Goal: Task Accomplishment & Management: Use online tool/utility

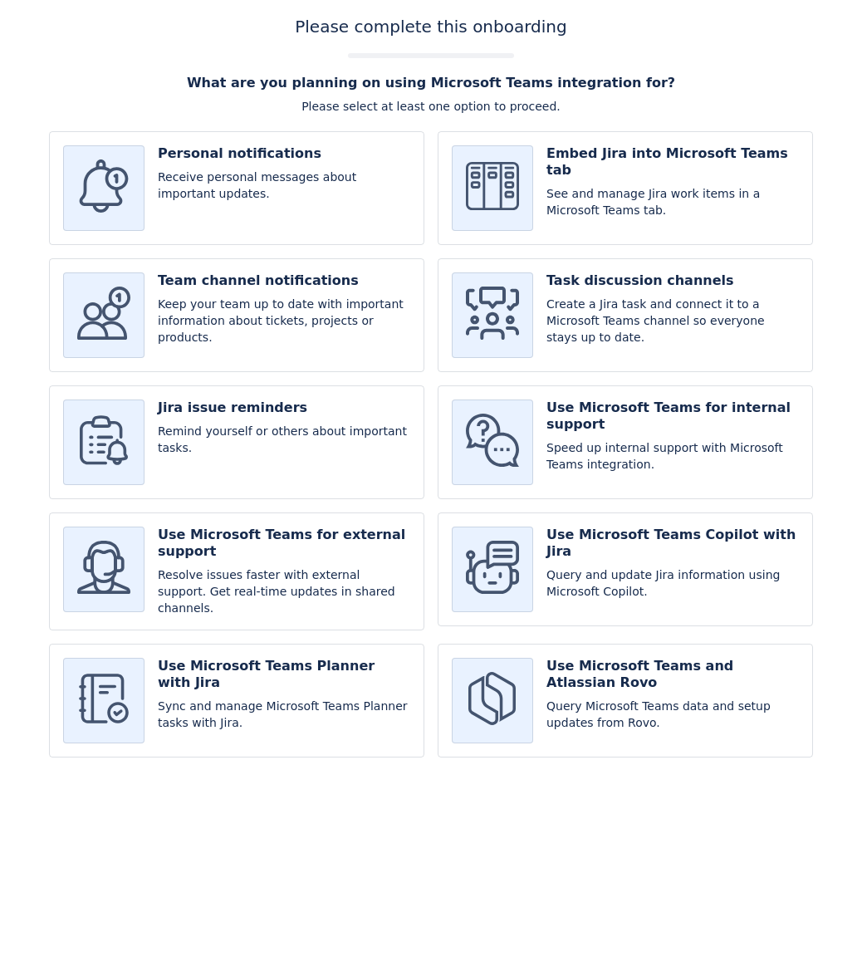
click at [595, 156] on input "checkbox" at bounding box center [625, 188] width 375 height 114
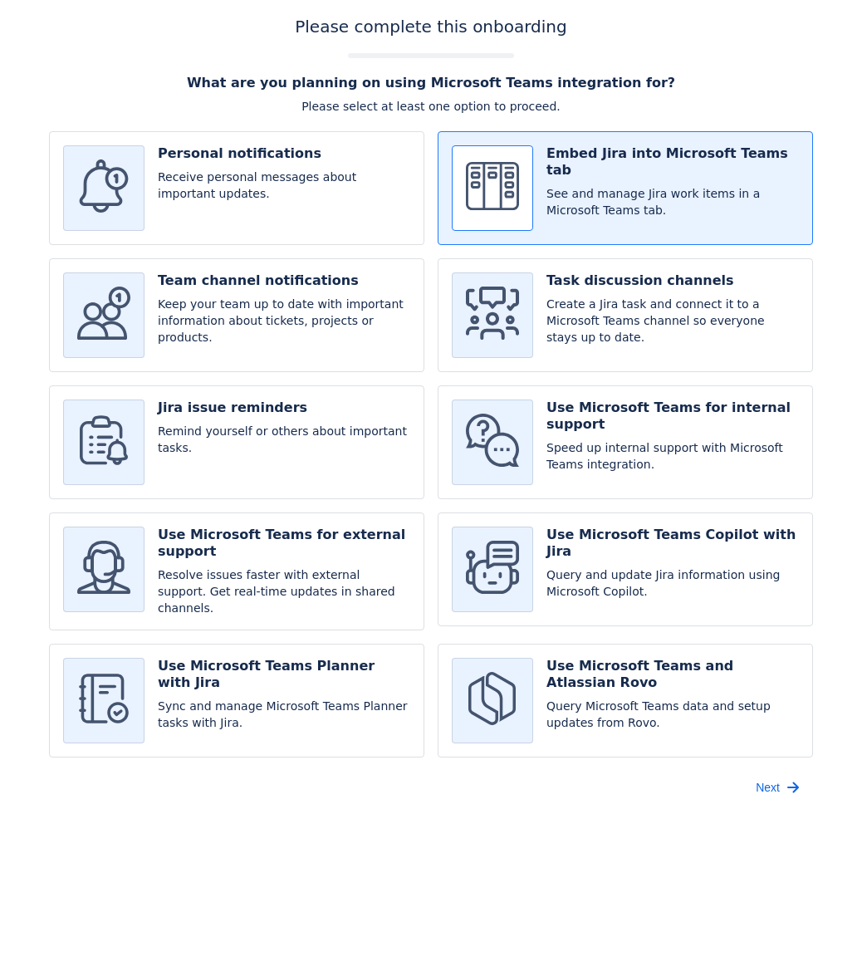
click at [595, 156] on input "checkbox" at bounding box center [625, 188] width 375 height 114
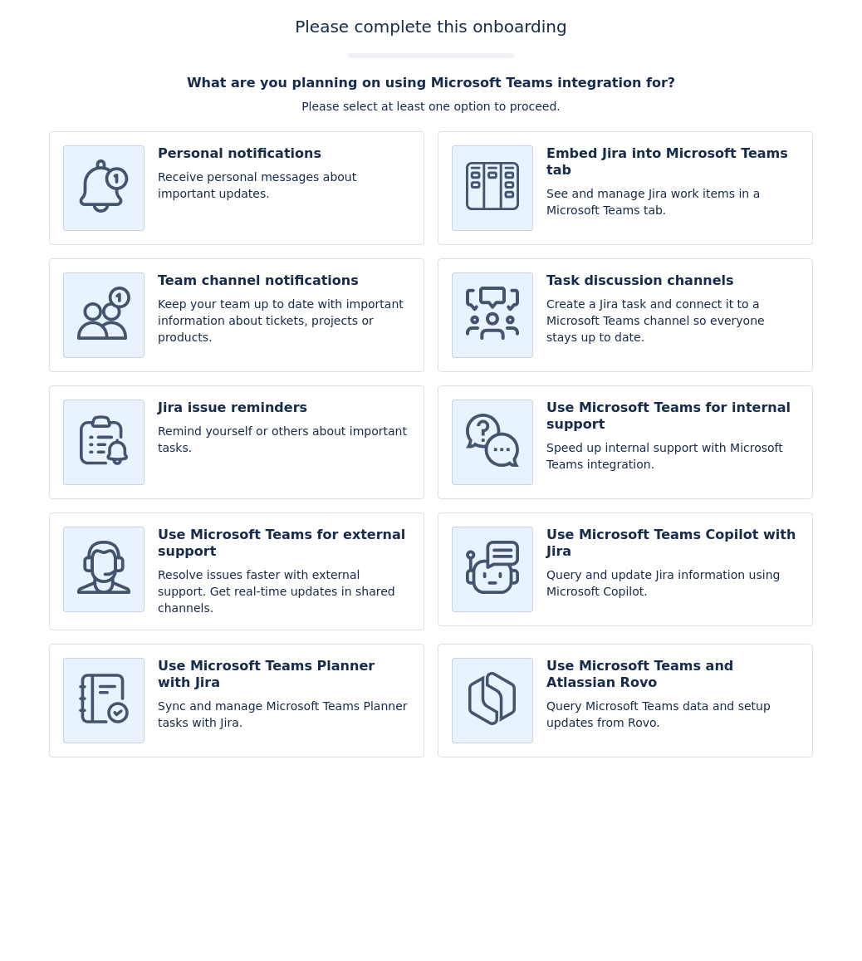
click at [595, 156] on input "checkbox" at bounding box center [625, 188] width 375 height 114
checkbox input "true"
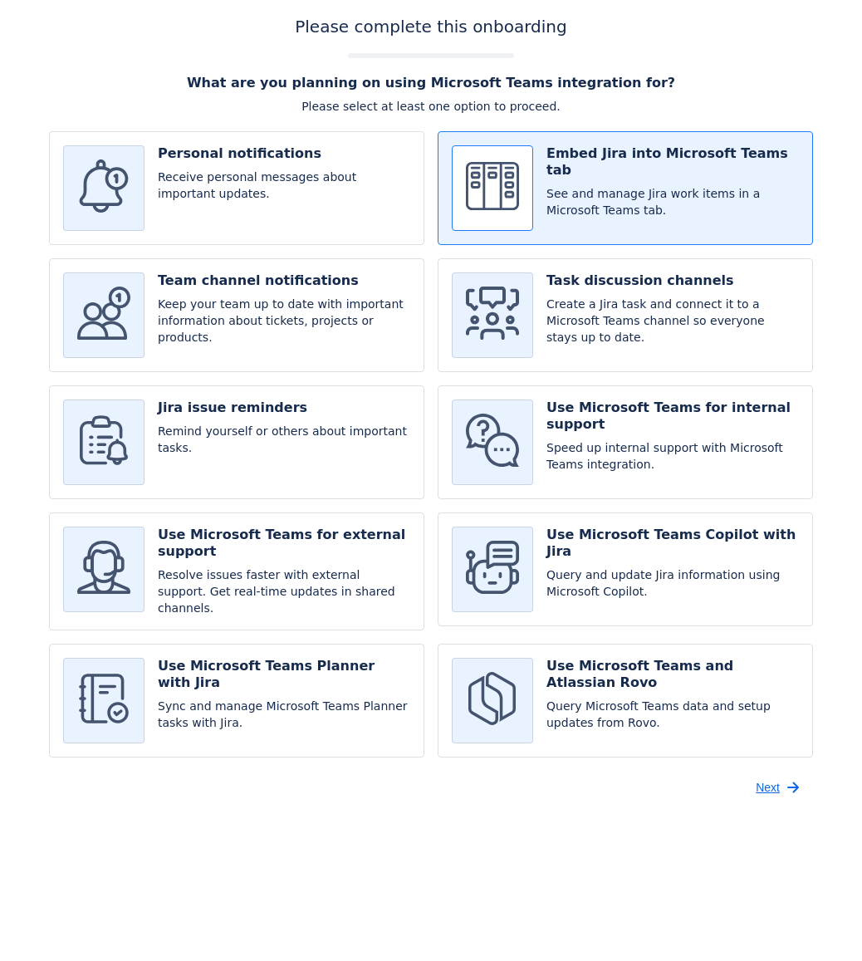
click at [772, 783] on span "Next" at bounding box center [768, 787] width 24 height 27
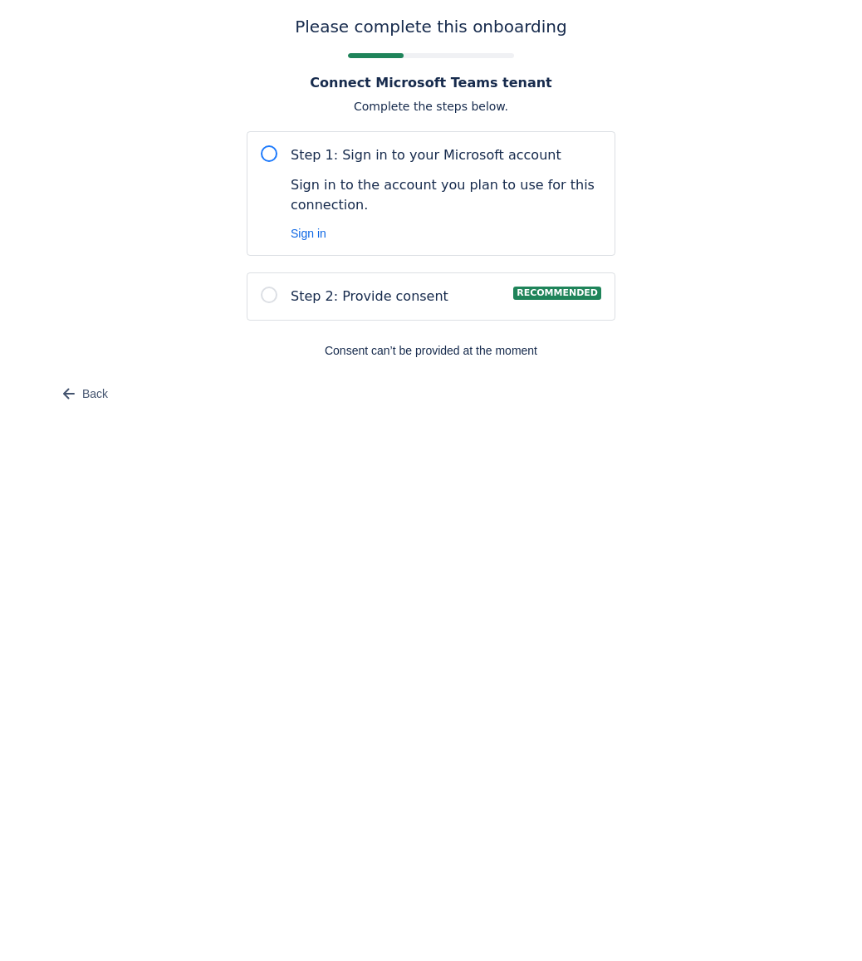
click at [410, 160] on span "Step 1: Sign in to your Microsoft account" at bounding box center [426, 155] width 271 height 20
click at [396, 308] on div "Step 2: Provide consent Recommended" at bounding box center [431, 296] width 369 height 48
click at [265, 300] on div at bounding box center [269, 295] width 17 height 17
click at [265, 299] on div at bounding box center [269, 295] width 17 height 17
click at [267, 150] on div at bounding box center [269, 153] width 17 height 17
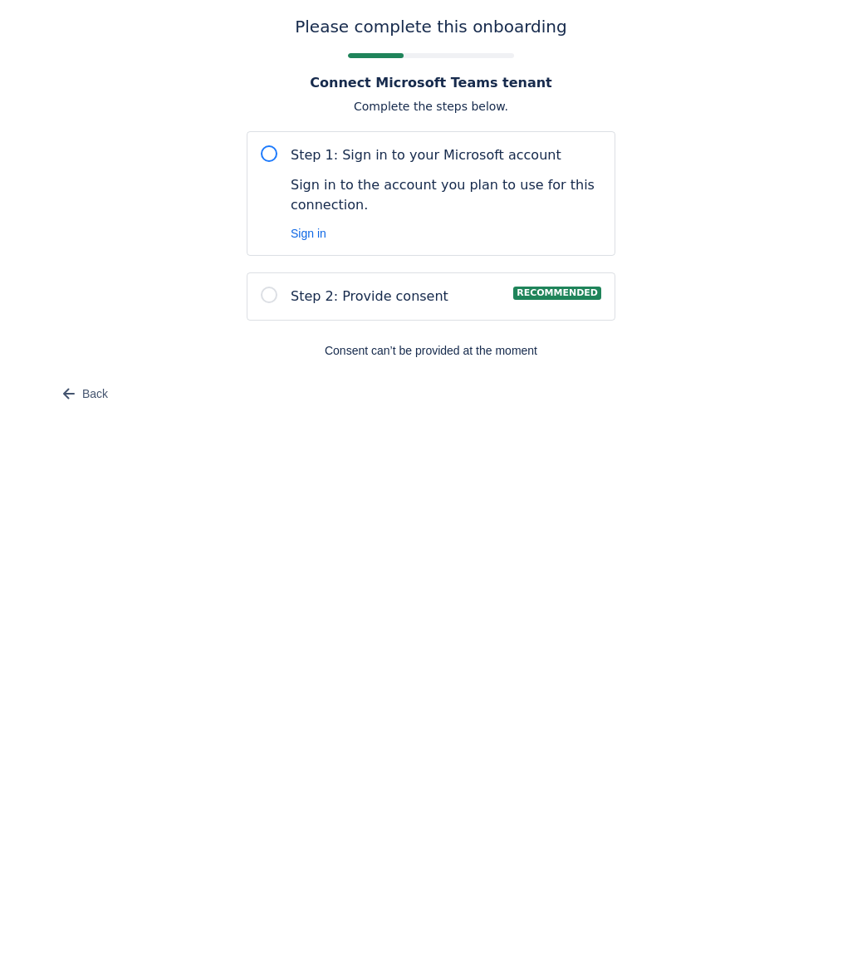
click at [267, 152] on div at bounding box center [269, 153] width 17 height 17
click at [318, 233] on span "Sign in" at bounding box center [309, 233] width 36 height 17
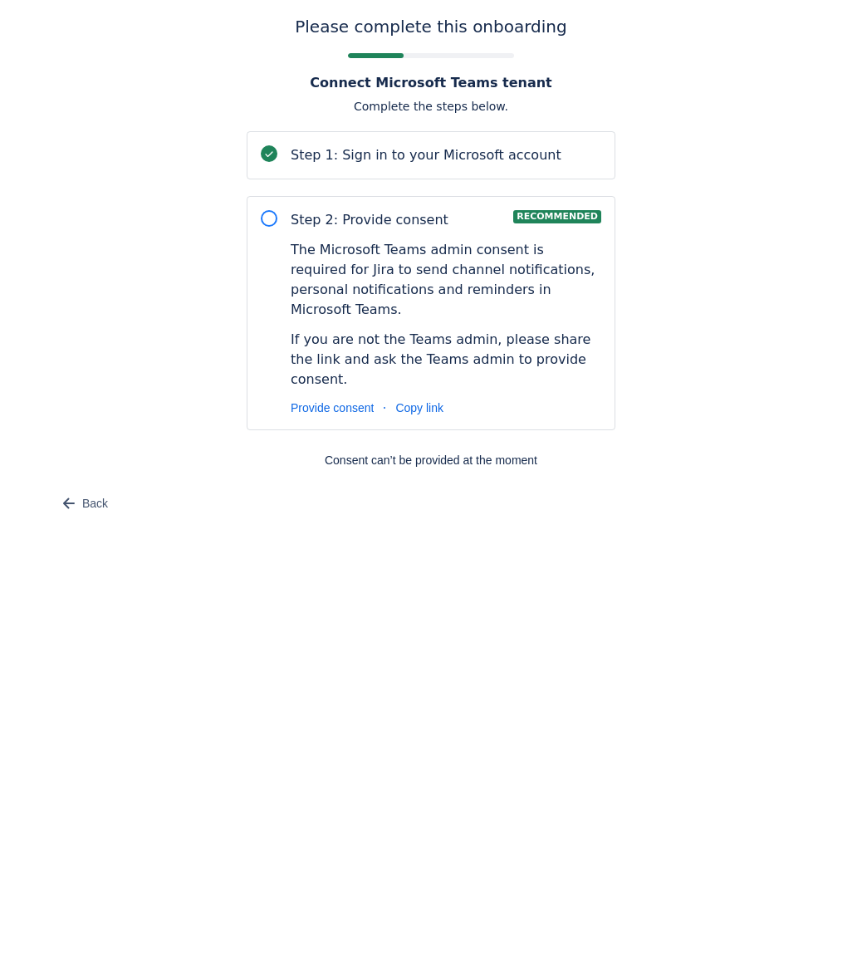
click at [267, 221] on div at bounding box center [269, 218] width 17 height 17
click at [351, 400] on span "Provide consent" at bounding box center [332, 408] width 83 height 17
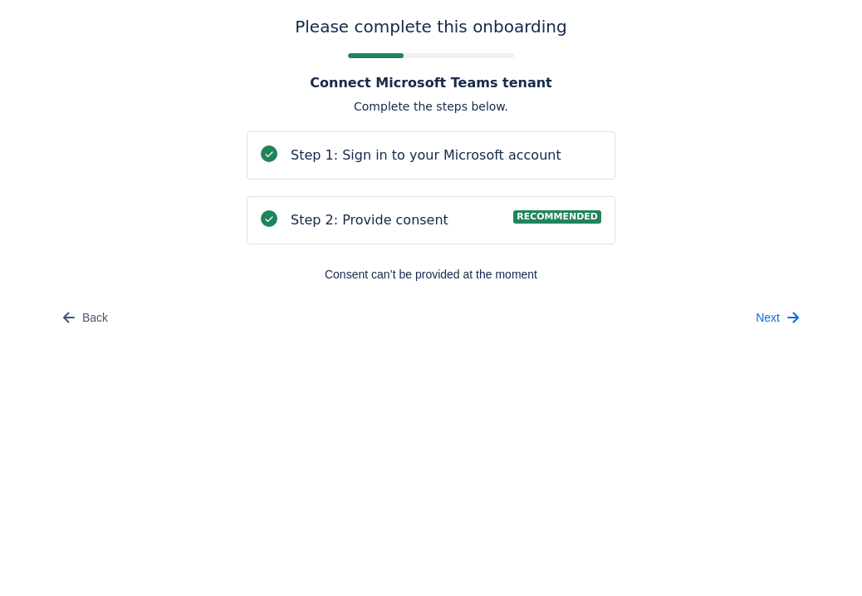
click at [269, 217] on span at bounding box center [269, 218] width 13 height 13
click at [776, 317] on span "Next" at bounding box center [768, 317] width 24 height 27
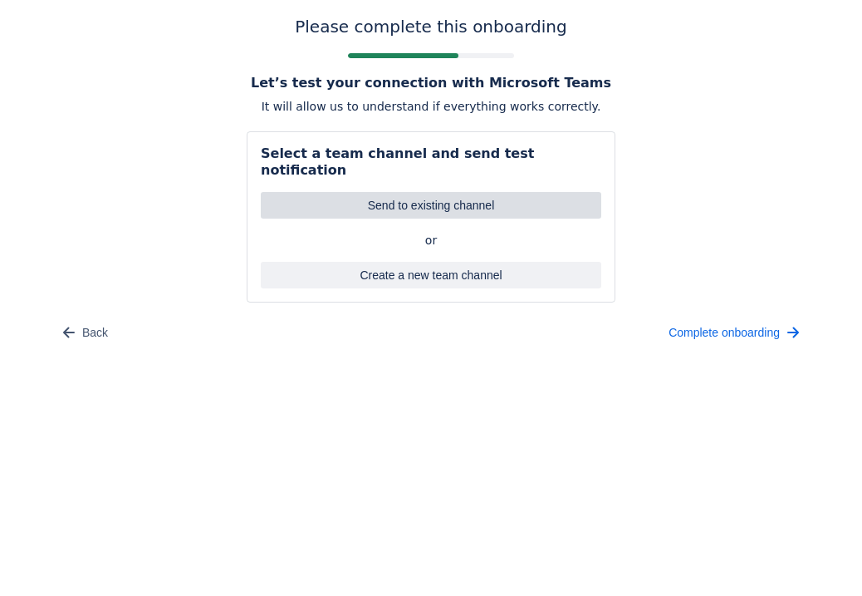
click at [467, 194] on span "Send to existing channel" at bounding box center [431, 205] width 321 height 27
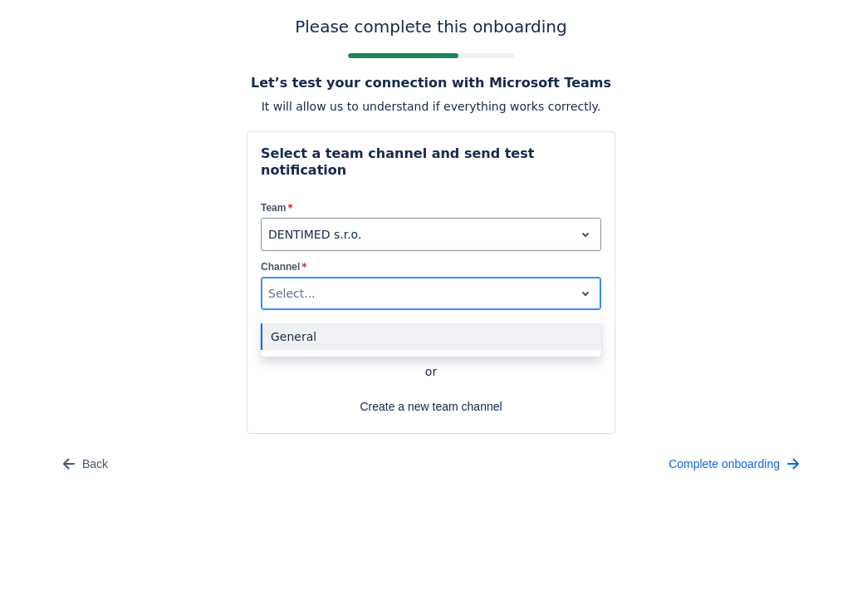
click at [390, 283] on div at bounding box center [417, 293] width 299 height 20
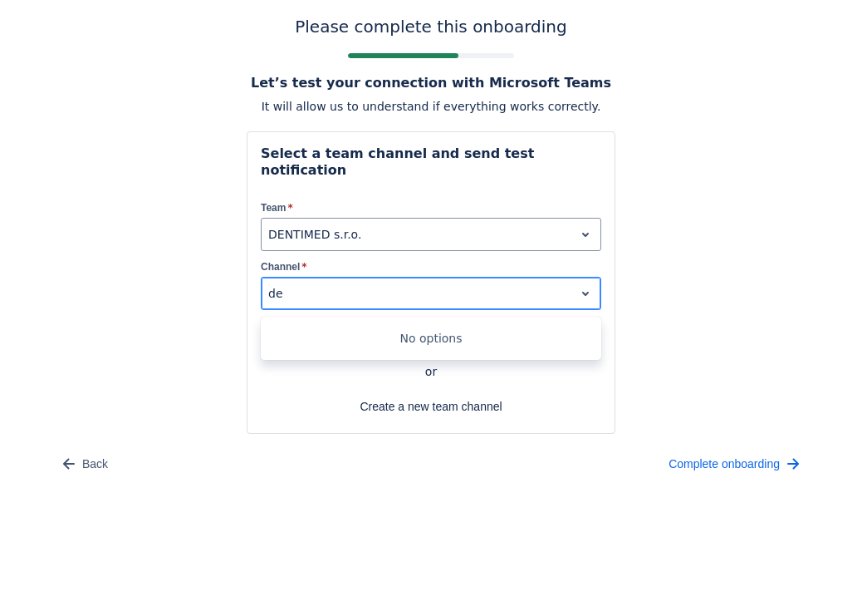
type input "d"
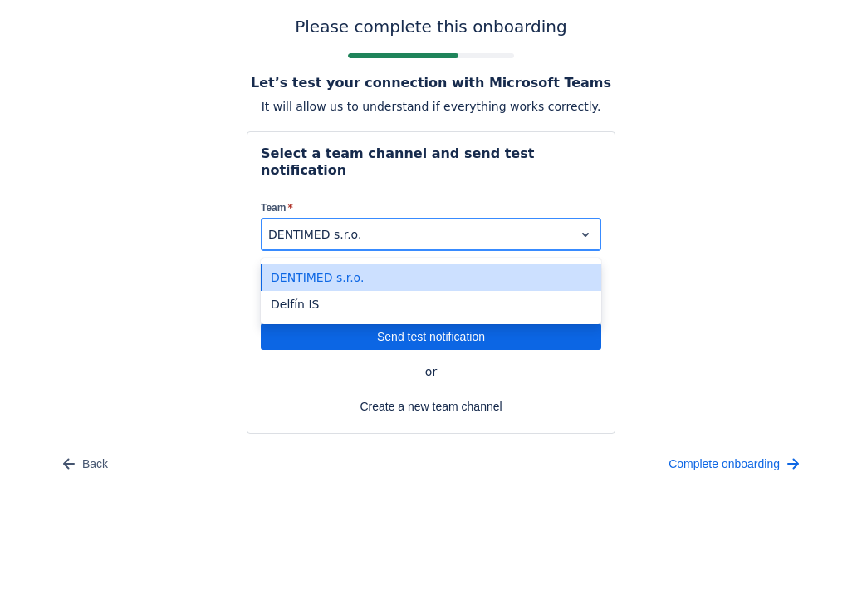
click at [289, 218] on div "DENTIMED s.r.o." at bounding box center [431, 234] width 341 height 33
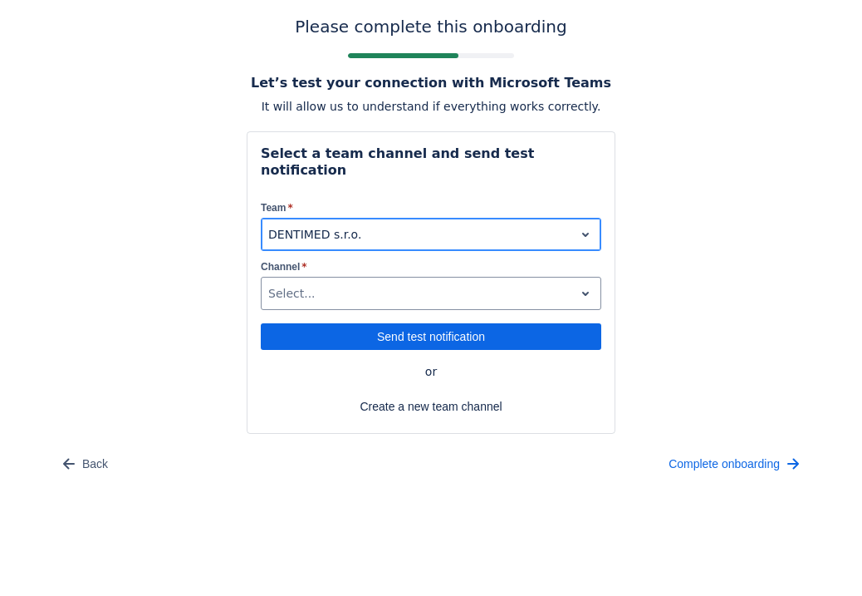
click at [287, 224] on div at bounding box center [417, 234] width 299 height 20
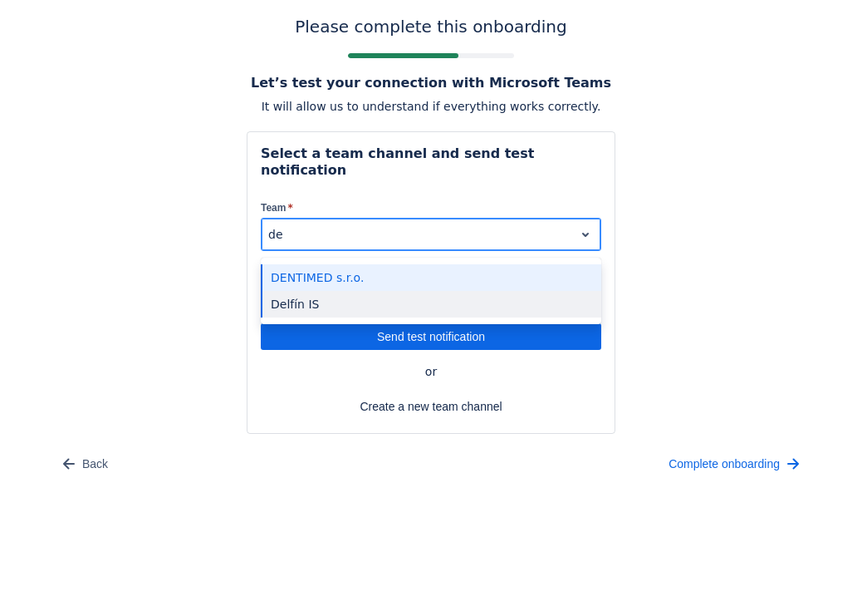
type input "del"
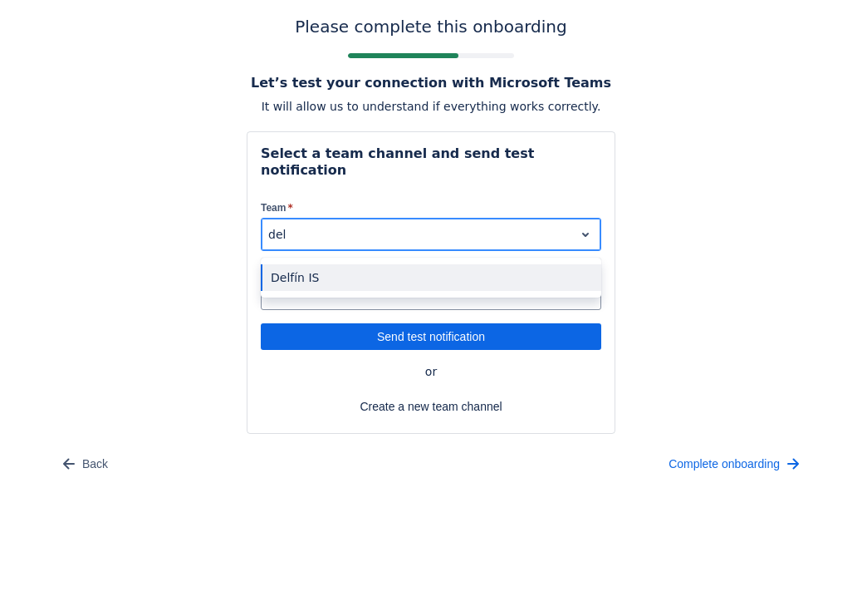
click at [317, 264] on div "Delfín IS" at bounding box center [431, 277] width 341 height 27
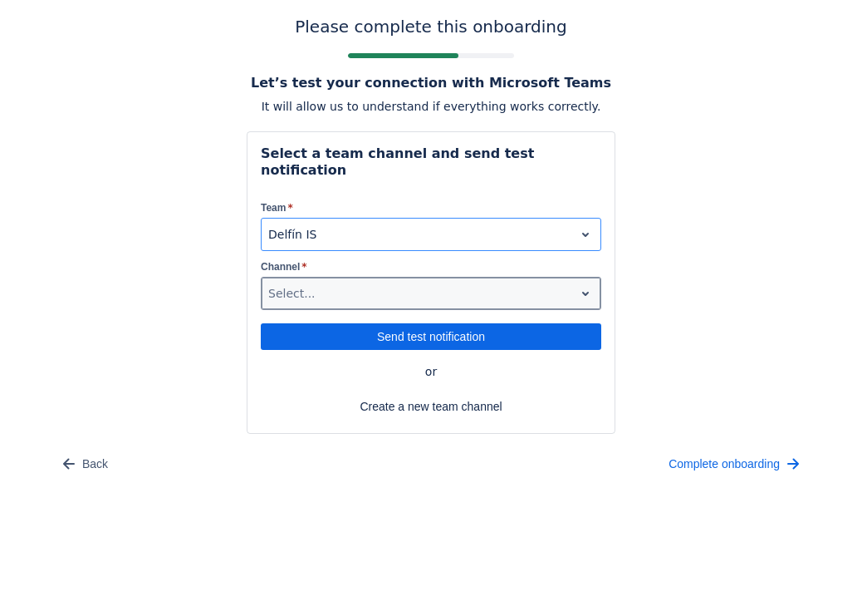
click at [301, 283] on div at bounding box center [417, 293] width 299 height 20
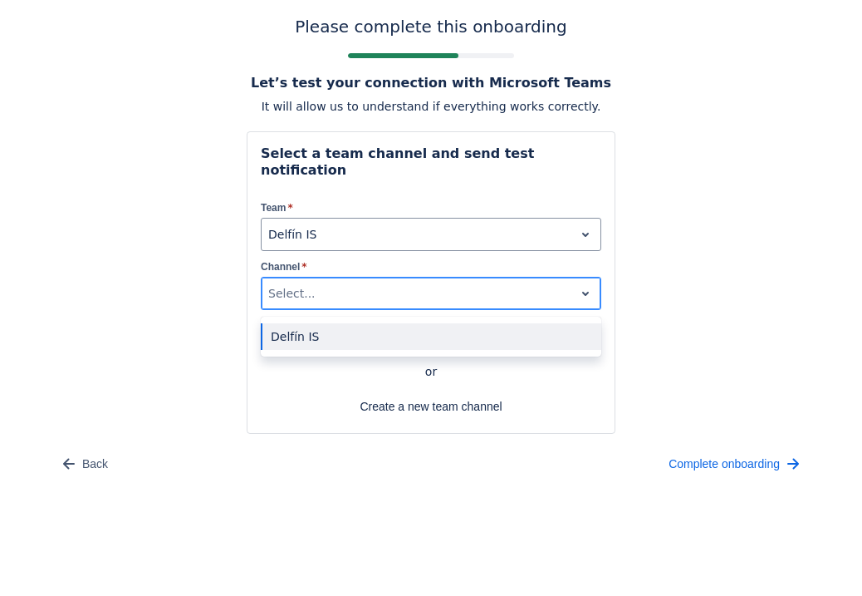
click at [292, 323] on div "Delfín IS" at bounding box center [431, 336] width 341 height 27
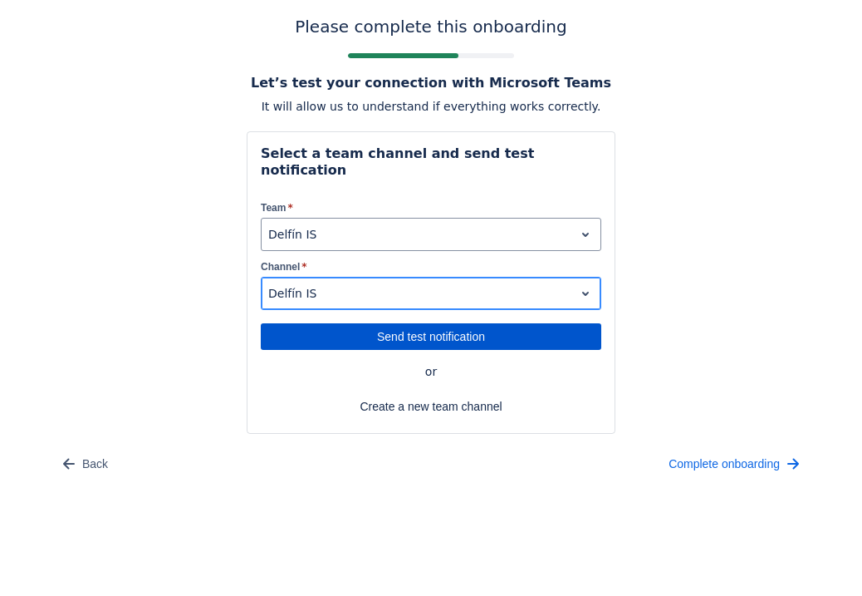
click at [402, 326] on span "Send test notification" at bounding box center [431, 336] width 321 height 27
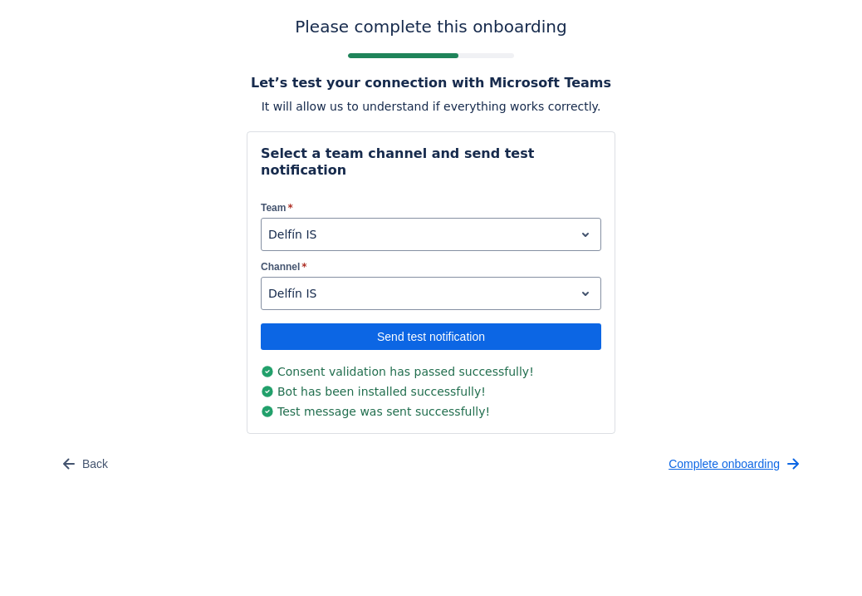
click at [760, 450] on span "Complete onboarding" at bounding box center [724, 463] width 111 height 27
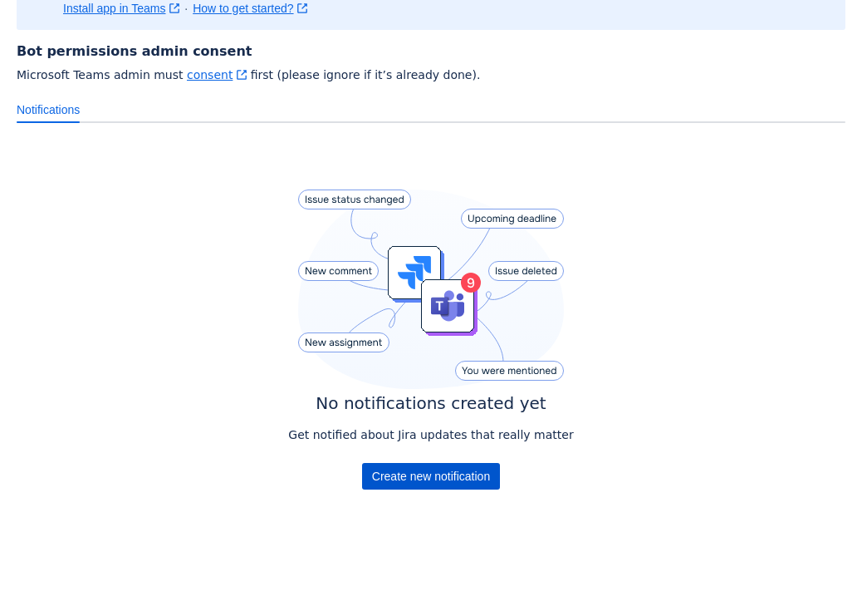
click at [398, 471] on span "Create new notification" at bounding box center [431, 476] width 118 height 27
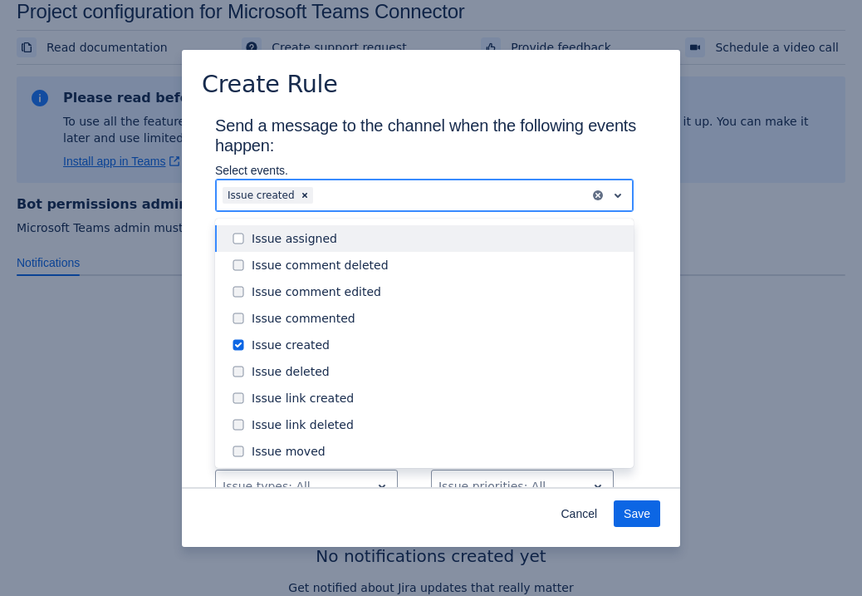
click at [399, 200] on div at bounding box center [450, 195] width 267 height 20
type input "issue"
click at [242, 241] on span at bounding box center [238, 238] width 20 height 20
type input "i"
type input "issue"
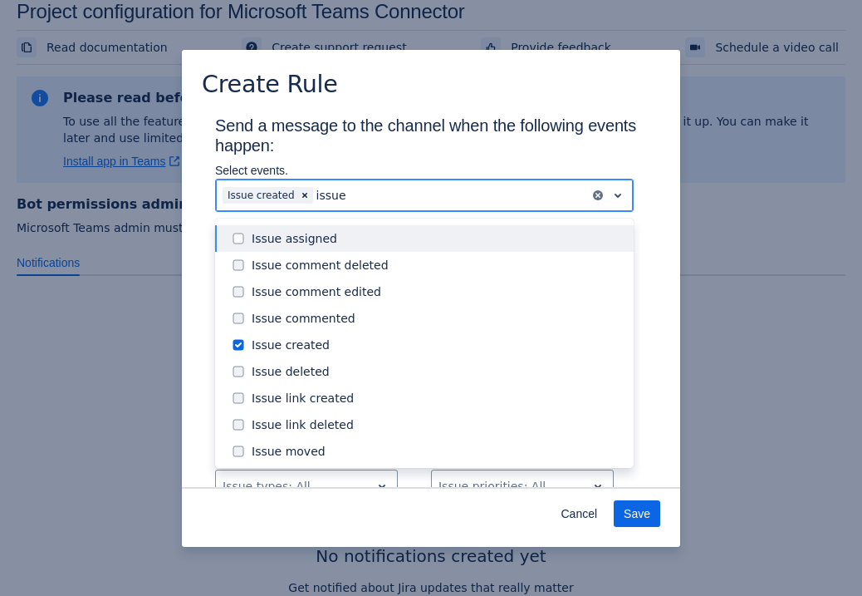
click at [237, 239] on span at bounding box center [238, 238] width 20 height 20
type input "iss"
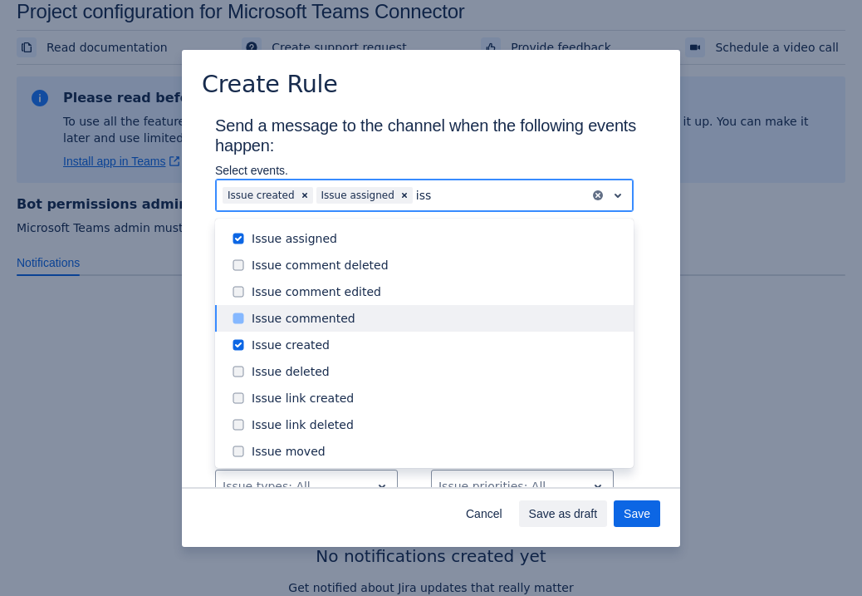
click at [296, 325] on div "Issue commented" at bounding box center [438, 318] width 372 height 17
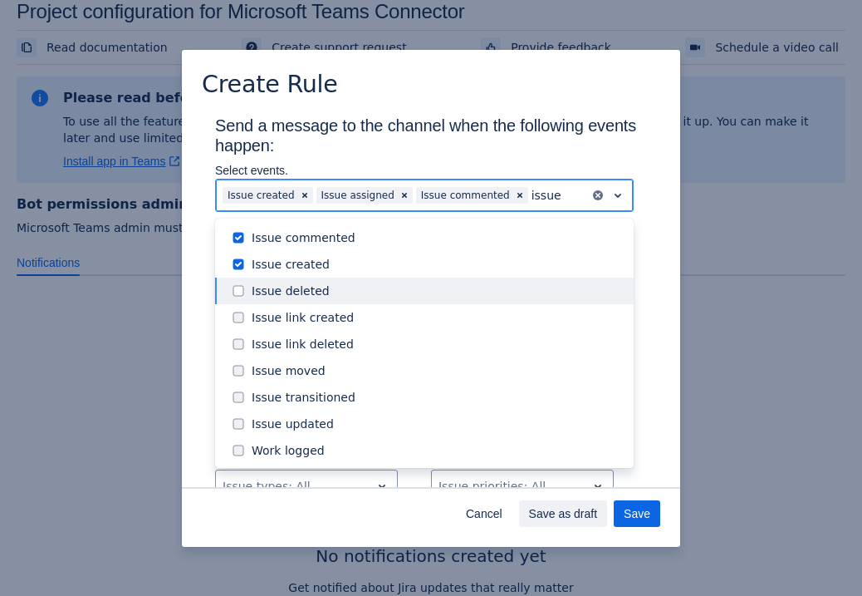
scroll to position [83, 0]
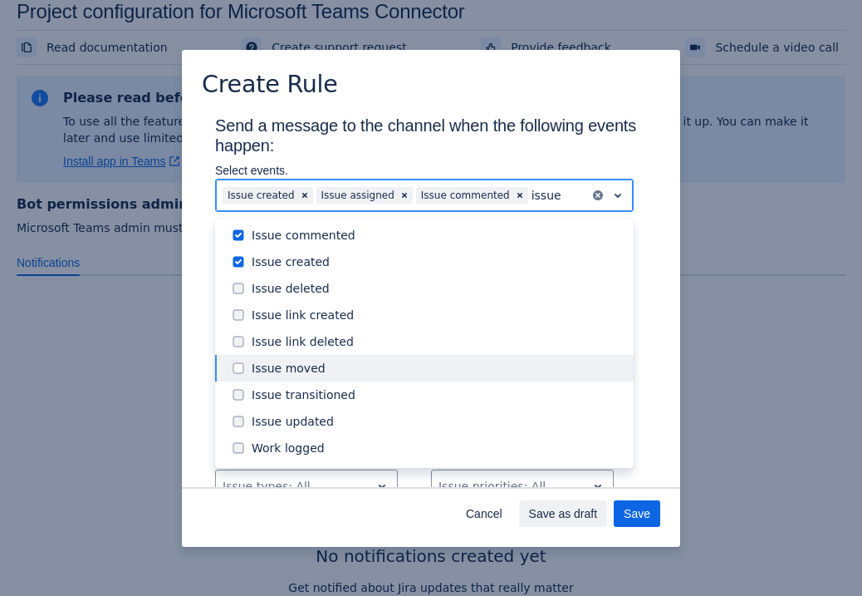
type input "issue"
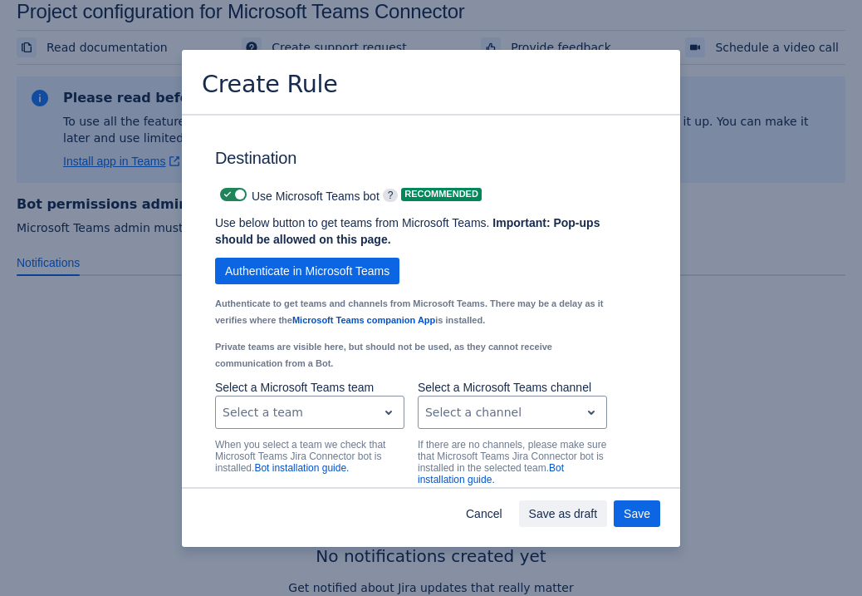
scroll to position [1185, 0]
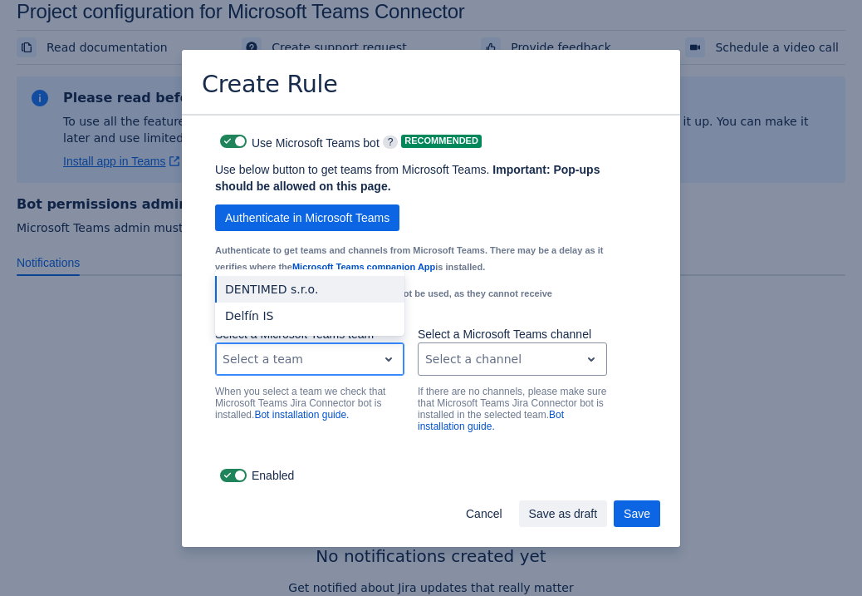
click at [333, 363] on div at bounding box center [297, 359] width 148 height 20
click at [289, 315] on div "Delfín IS" at bounding box center [309, 315] width 189 height 27
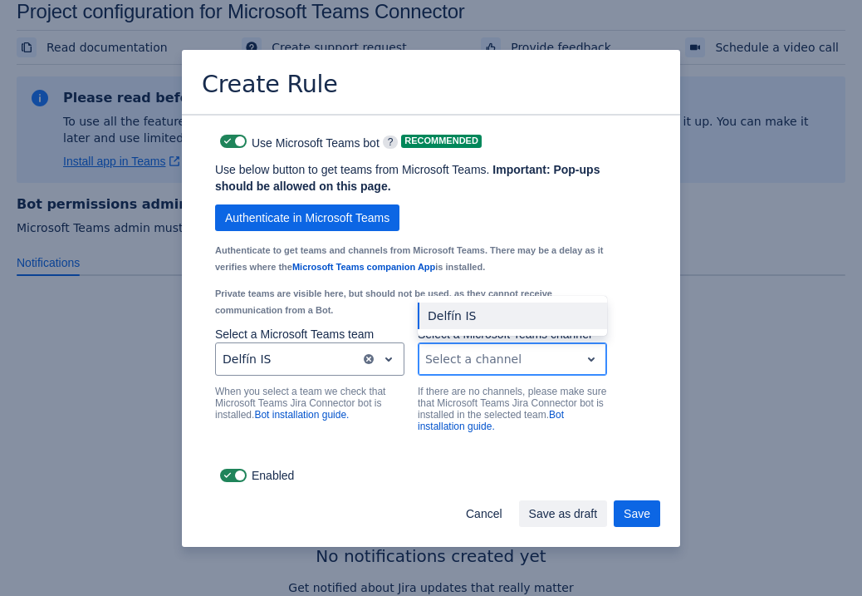
click at [486, 350] on div at bounding box center [499, 359] width 148 height 20
click at [475, 322] on div "Delfín IS" at bounding box center [512, 315] width 189 height 27
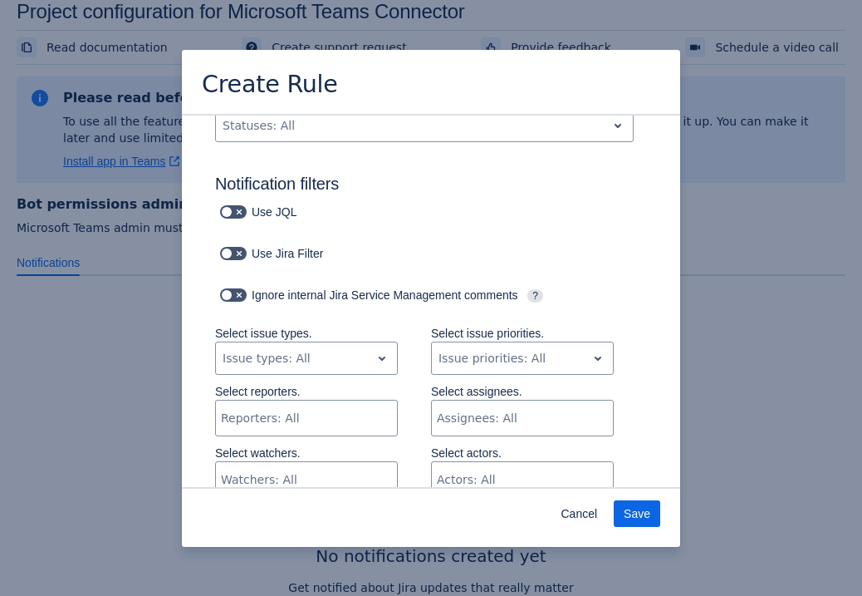
scroll to position [146, 0]
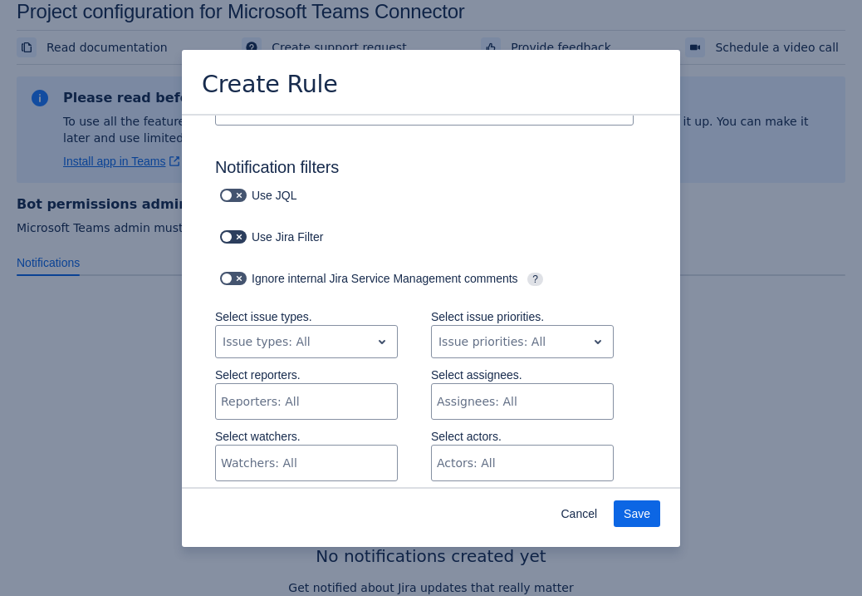
click at [241, 237] on span at bounding box center [239, 236] width 13 height 13
click at [231, 237] on input "checkbox" at bounding box center [225, 237] width 11 height 11
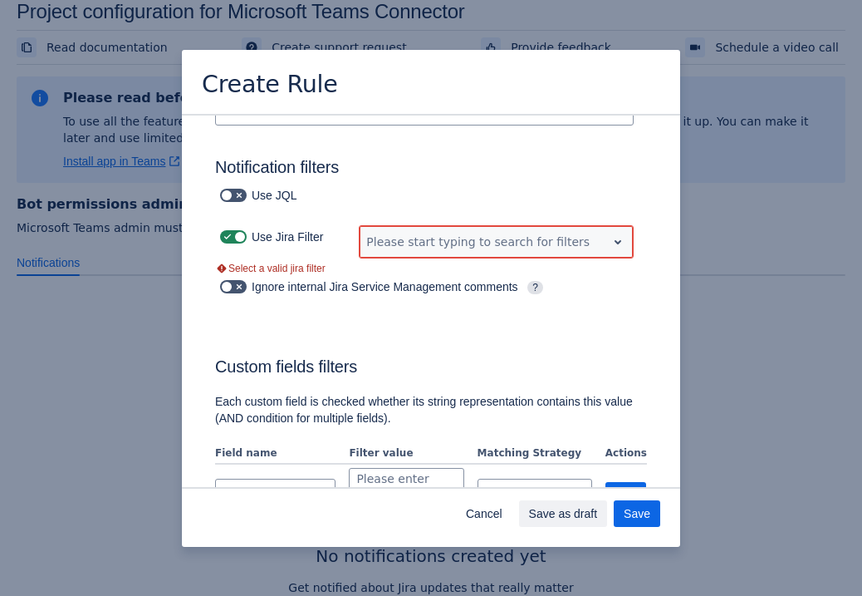
click at [403, 246] on div at bounding box center [482, 242] width 233 height 20
click at [242, 241] on span at bounding box center [239, 236] width 13 height 13
click at [231, 241] on input "checkbox" at bounding box center [225, 237] width 11 height 11
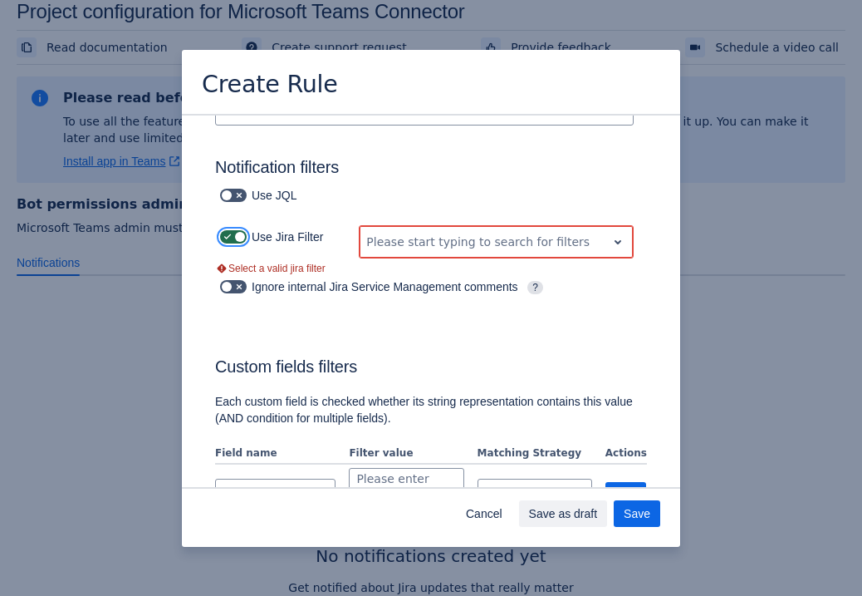
checkbox input "false"
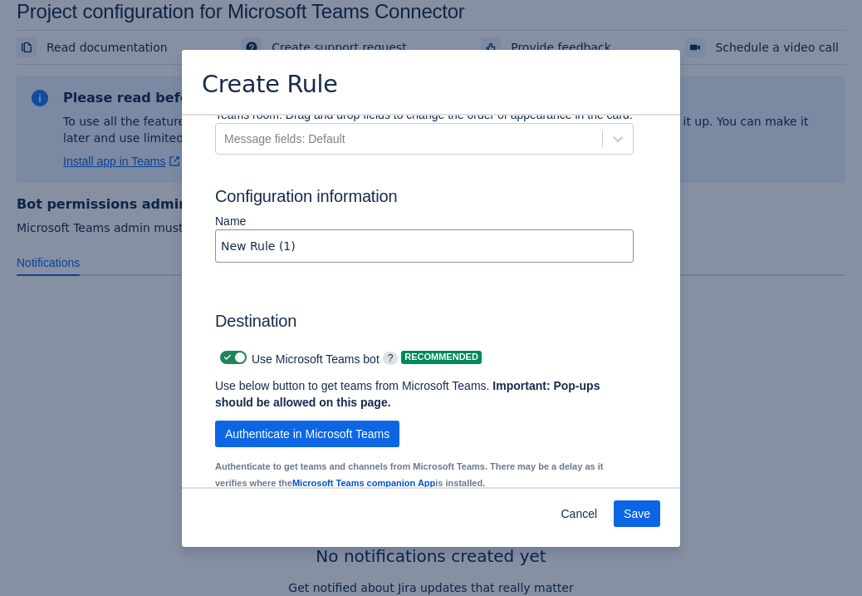
scroll to position [992, 0]
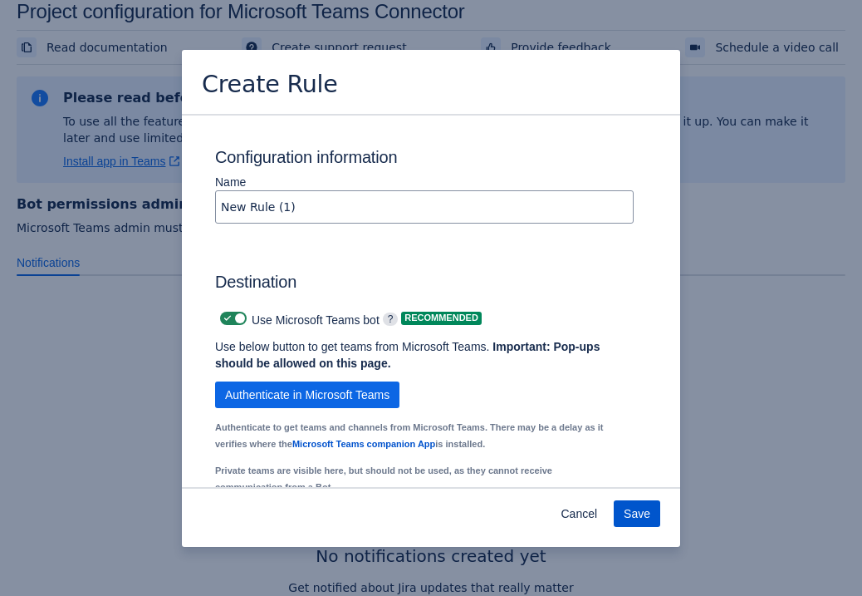
click at [642, 520] on span "Save" at bounding box center [637, 513] width 27 height 27
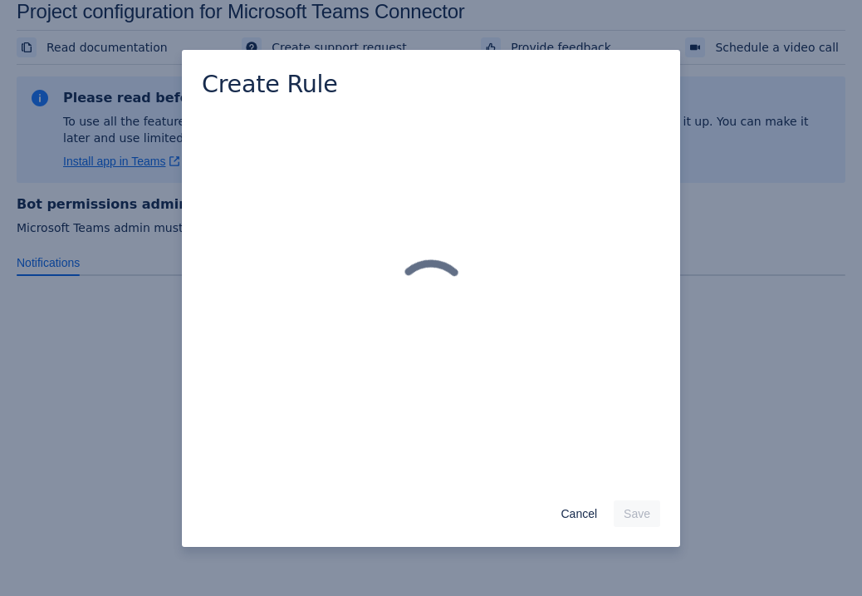
scroll to position [0, 0]
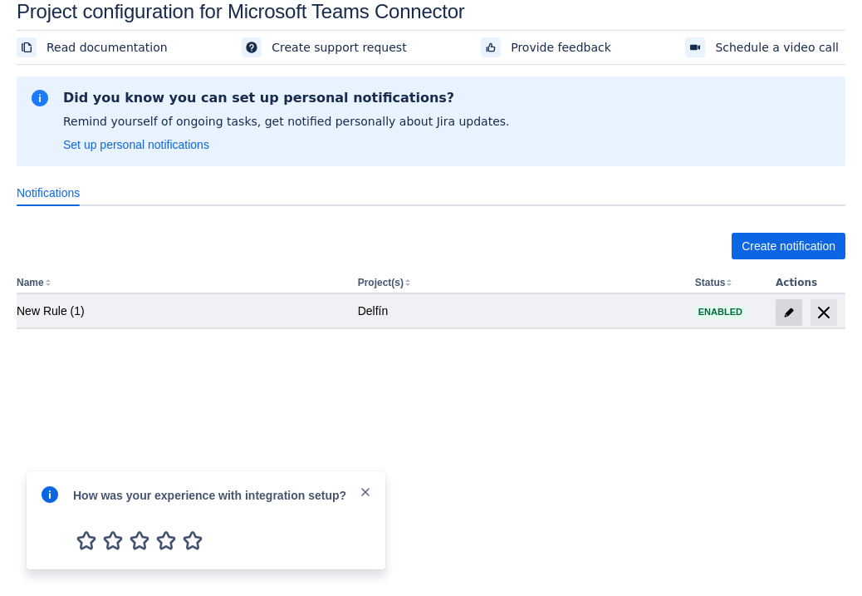
click at [788, 312] on span "edit" at bounding box center [789, 312] width 13 height 13
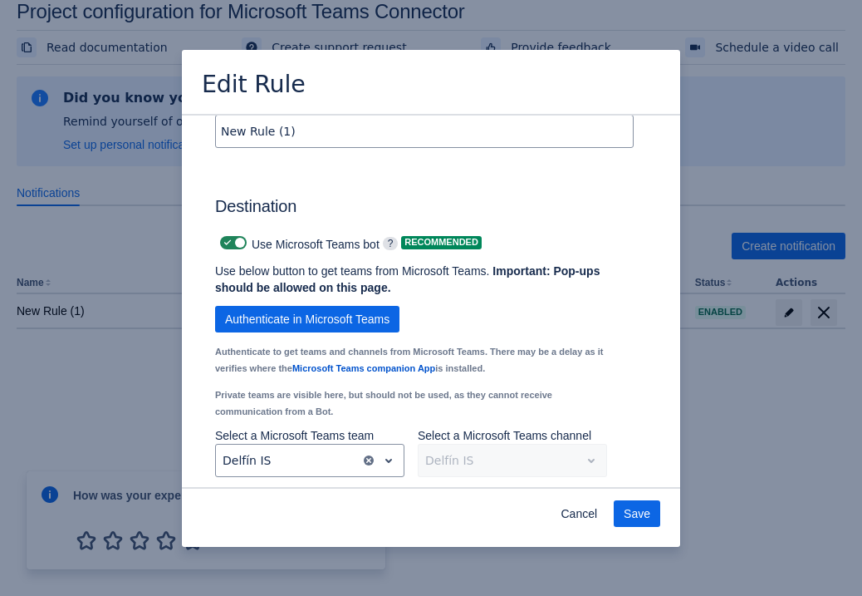
scroll to position [1072, 0]
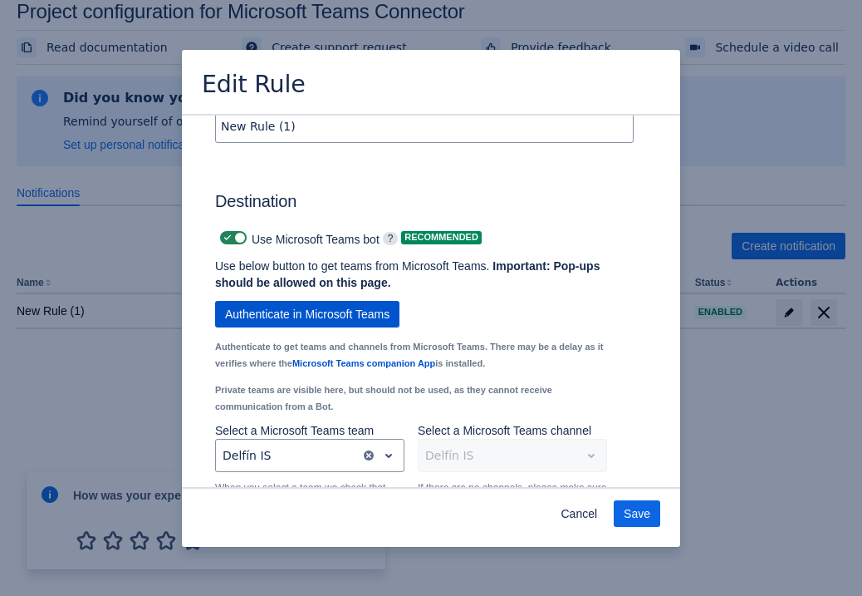
click at [310, 327] on span "Authenticate in Microsoft Teams" at bounding box center [307, 314] width 164 height 27
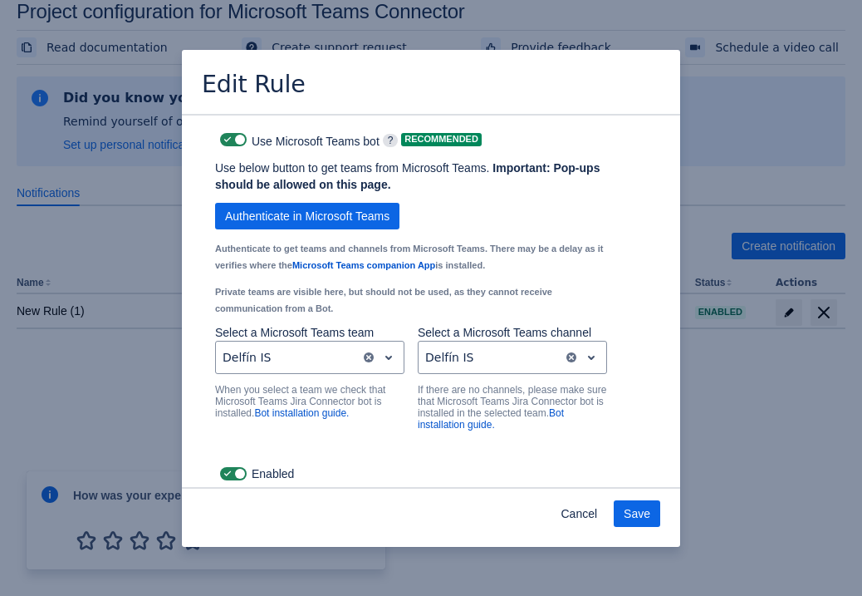
scroll to position [1185, 0]
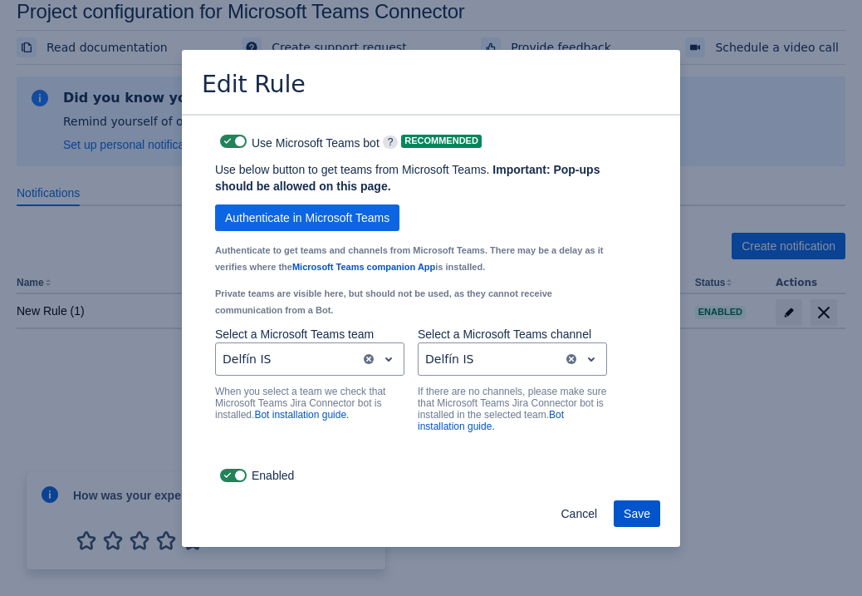
click at [656, 511] on button "Save" at bounding box center [637, 513] width 47 height 27
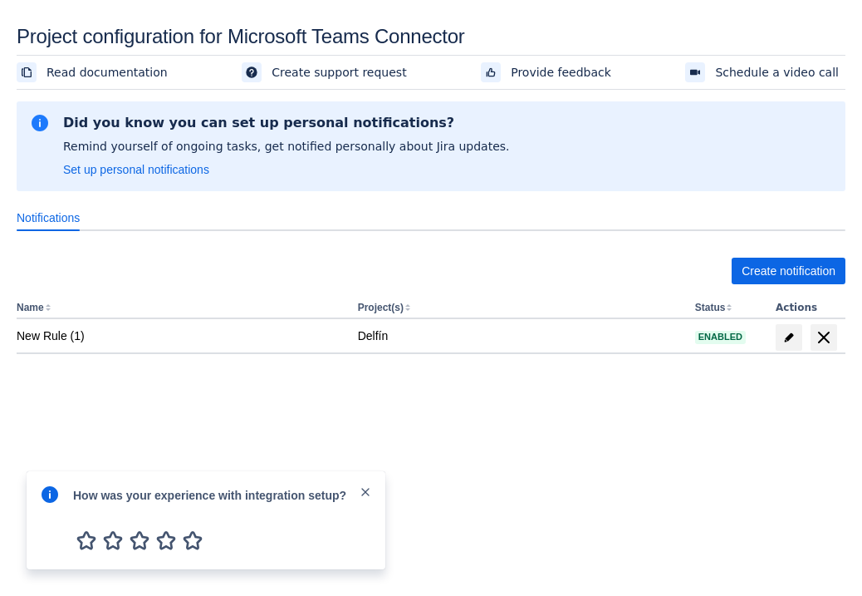
scroll to position [25, 0]
